Goal: Information Seeking & Learning: Learn about a topic

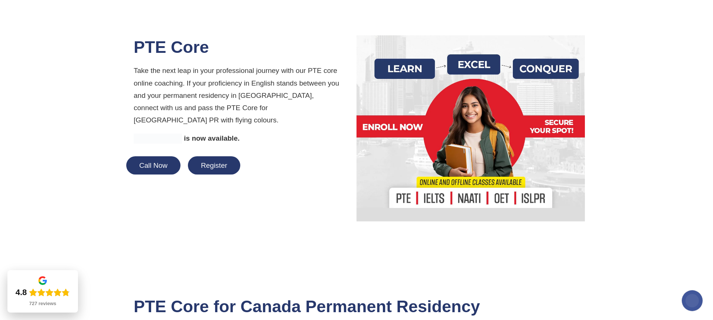
scroll to position [106, 0]
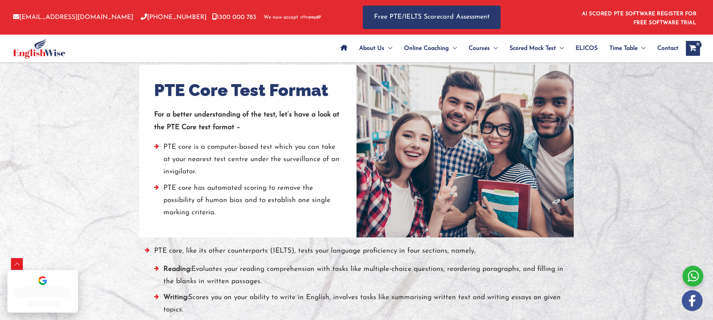
scroll to position [519, 0]
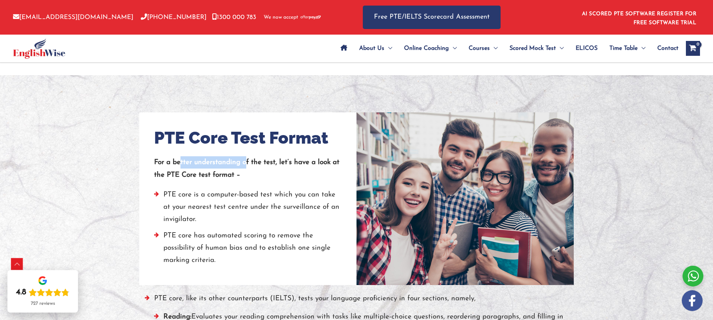
drag, startPoint x: 183, startPoint y: 161, endPoint x: 250, endPoint y: 166, distance: 67.8
click at [250, 166] on p "For a better understanding of the test, let’s have a look at the PTE Core test …" at bounding box center [248, 168] width 188 height 25
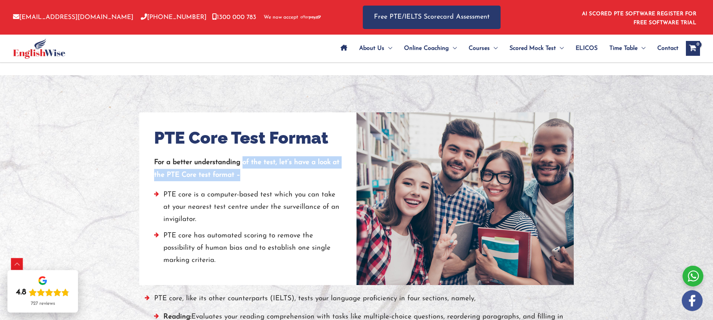
drag, startPoint x: 250, startPoint y: 166, endPoint x: 236, endPoint y: 182, distance: 21.6
click at [236, 182] on div "PTE Core Test Format For a better understanding of the test, let’s have a look …" at bounding box center [248, 198] width 188 height 143
click at [236, 182] on div at bounding box center [248, 184] width 188 height 7
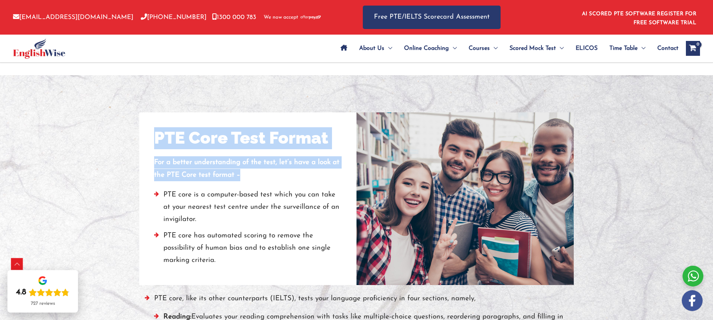
drag, startPoint x: 236, startPoint y: 182, endPoint x: 164, endPoint y: 145, distance: 81.8
click at [164, 145] on div "PTE Core Test Format For a better understanding of the test, let’s have a look …" at bounding box center [248, 198] width 188 height 143
click at [164, 145] on h2 "PTE Core Test Format" at bounding box center [241, 138] width 174 height 22
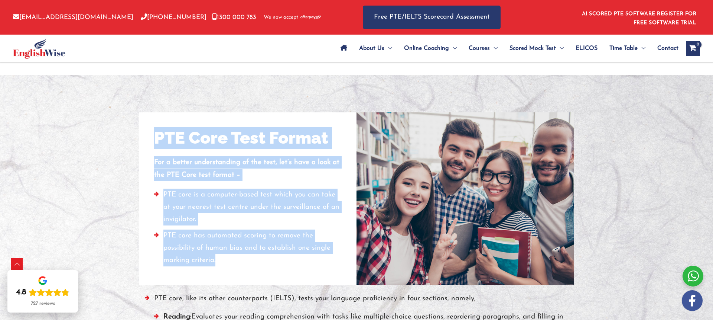
drag, startPoint x: 164, startPoint y: 145, endPoint x: 276, endPoint y: 286, distance: 180.6
click at [276, 286] on div "PTE Core Test Format For a better understanding of the test, let’s have a look …" at bounding box center [356, 300] width 435 height 376
click at [276, 286] on div at bounding box center [357, 288] width 424 height 7
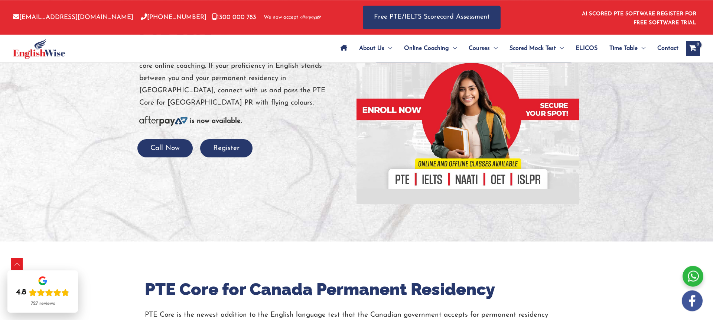
scroll to position [0, 0]
